Goal: Find specific page/section: Find specific page/section

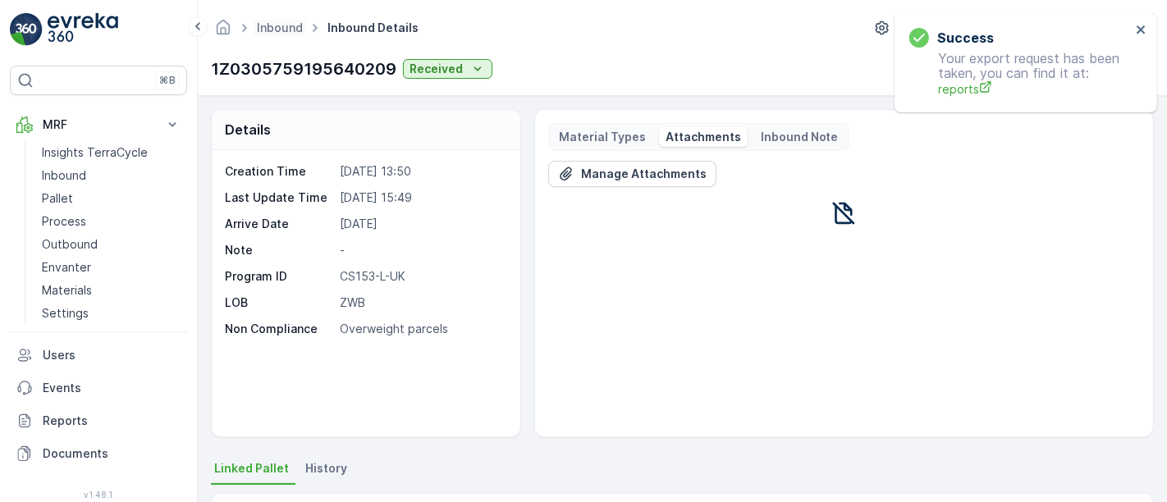
click at [282, 34] on span "Inbound" at bounding box center [280, 28] width 53 height 16
click at [227, 20] on icon "Homepage" at bounding box center [223, 27] width 18 height 18
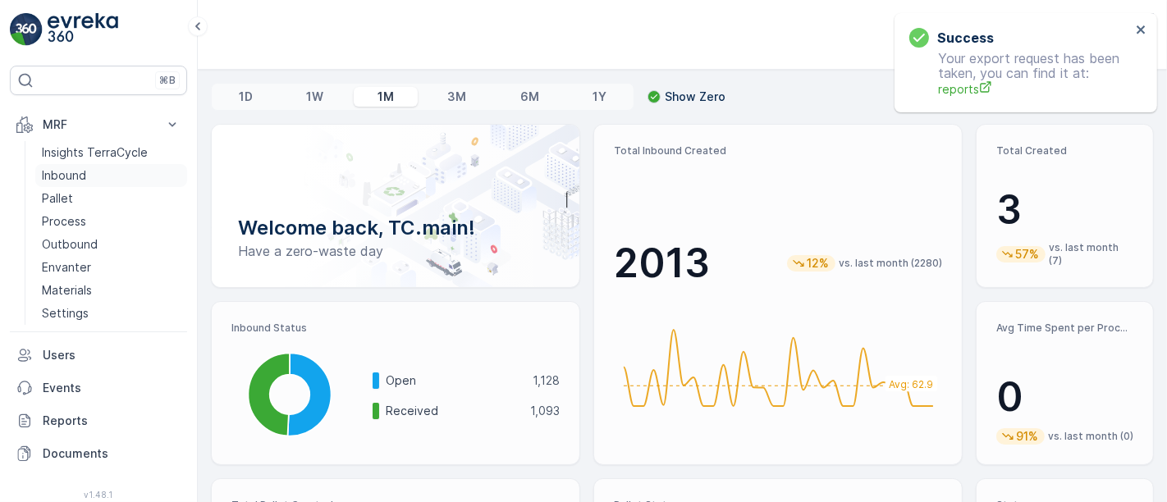
click at [72, 177] on p "Inbound" at bounding box center [64, 175] width 44 height 16
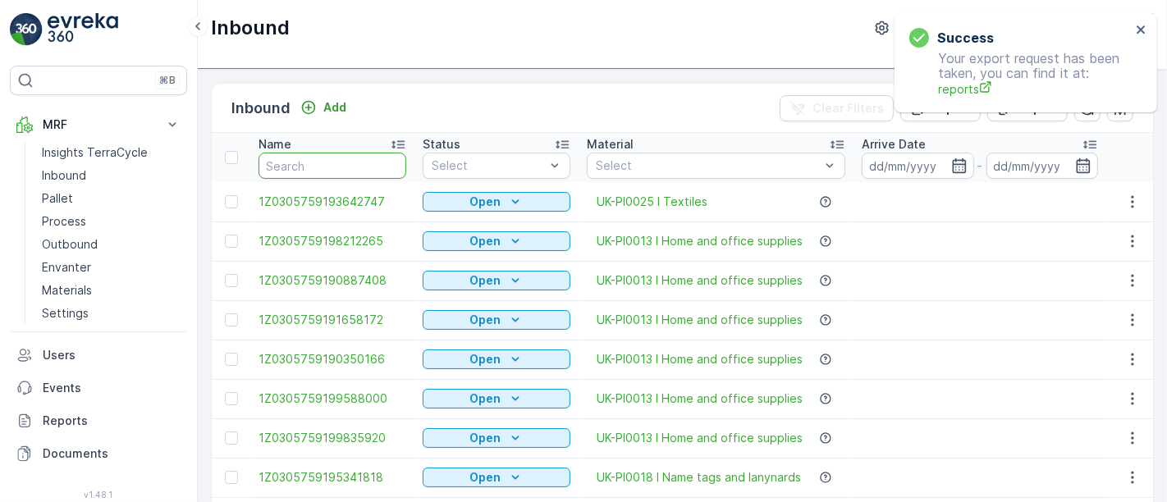
click at [352, 166] on input "text" at bounding box center [333, 166] width 148 height 26
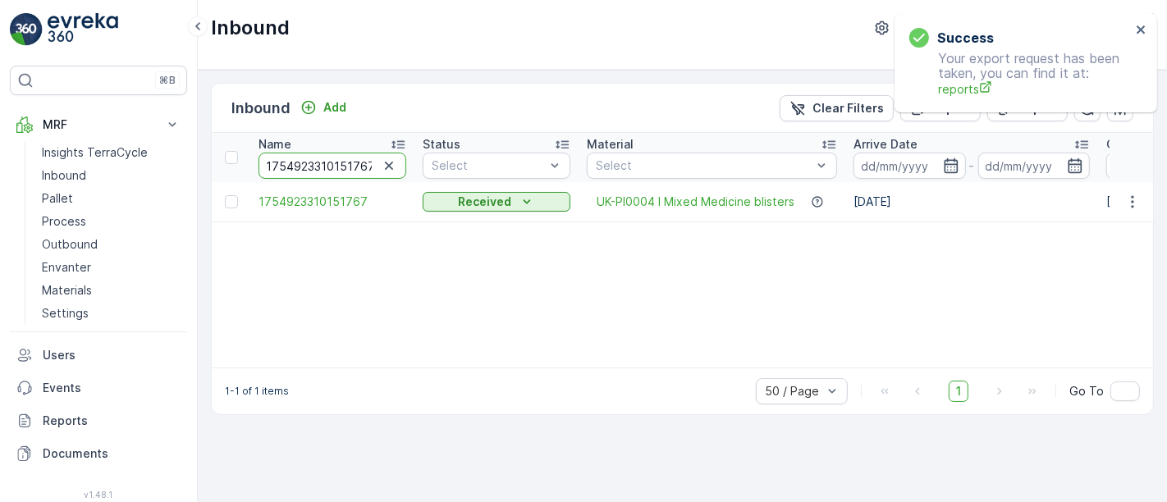
click at [317, 168] on input "1754923310151767" at bounding box center [333, 166] width 148 height 26
paste input "Z030575919876807"
click at [317, 168] on input "1754923310151767" at bounding box center [333, 166] width 148 height 26
type input "1Z0305759198768077"
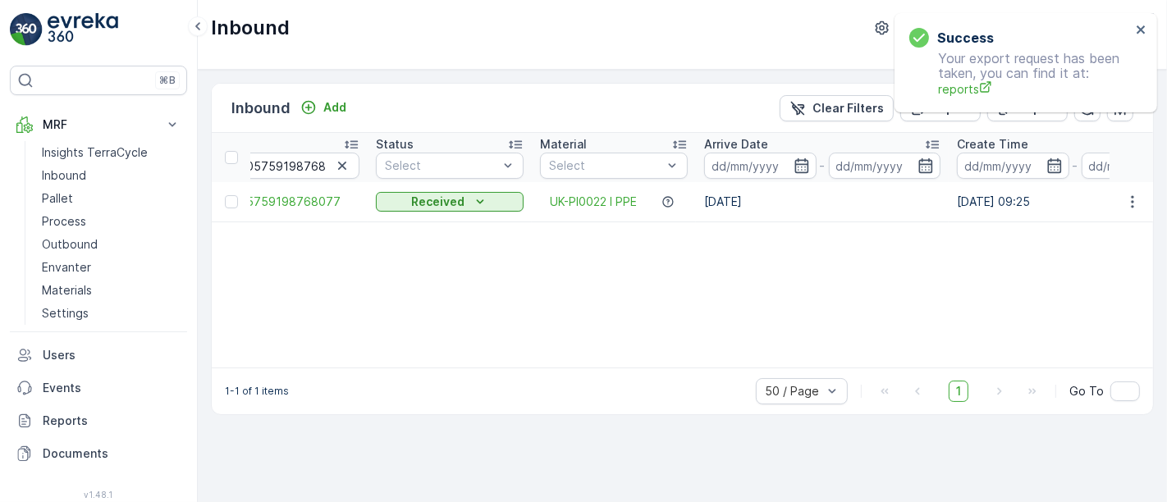
scroll to position [0, 44]
click at [315, 160] on input "1Z0305759198768077" at bounding box center [288, 166] width 148 height 26
paste input "4202345"
type input "1Z0305759194202345"
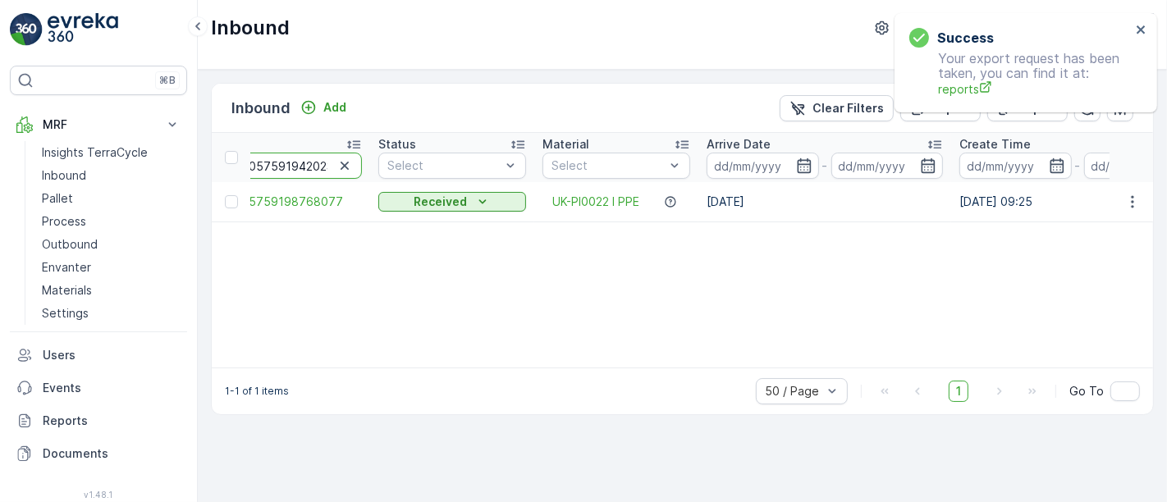
scroll to position [0, 18]
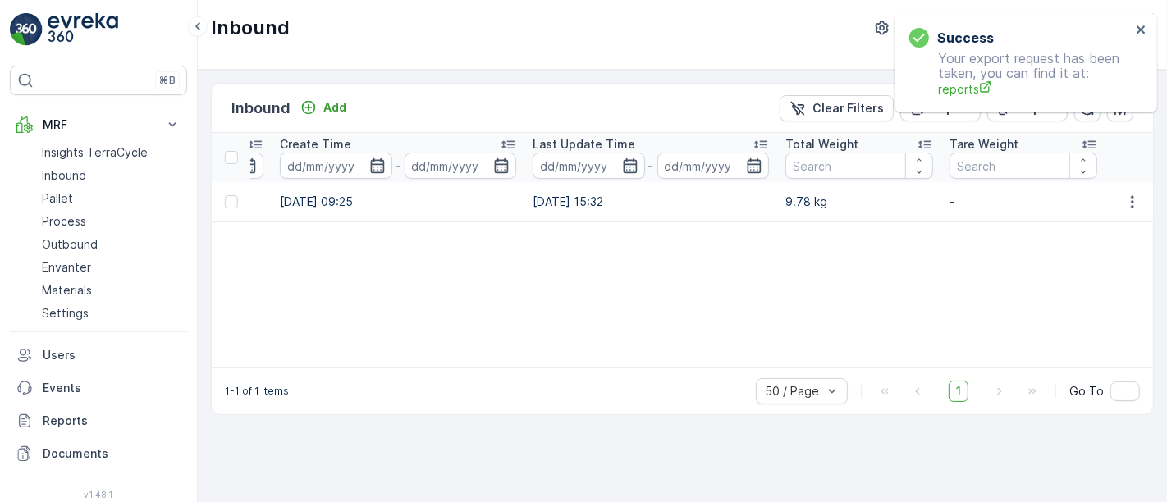
scroll to position [0, 799]
